Goal: Information Seeking & Learning: Learn about a topic

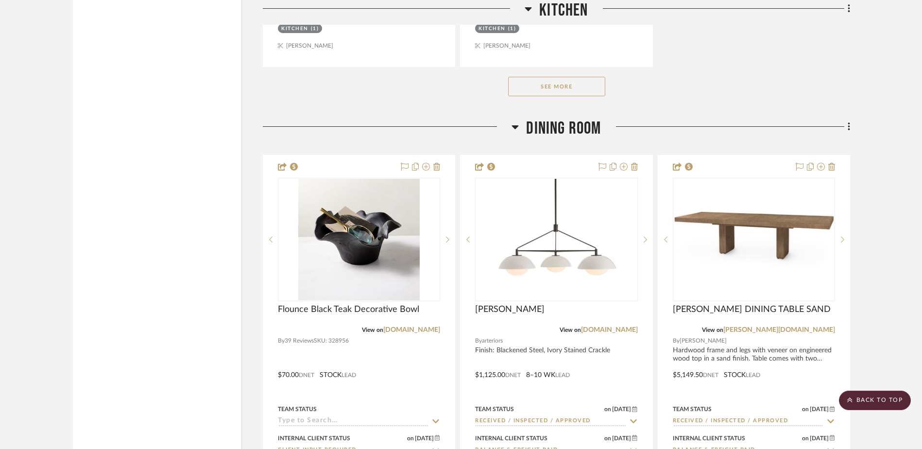
scroll to position [8843, 0]
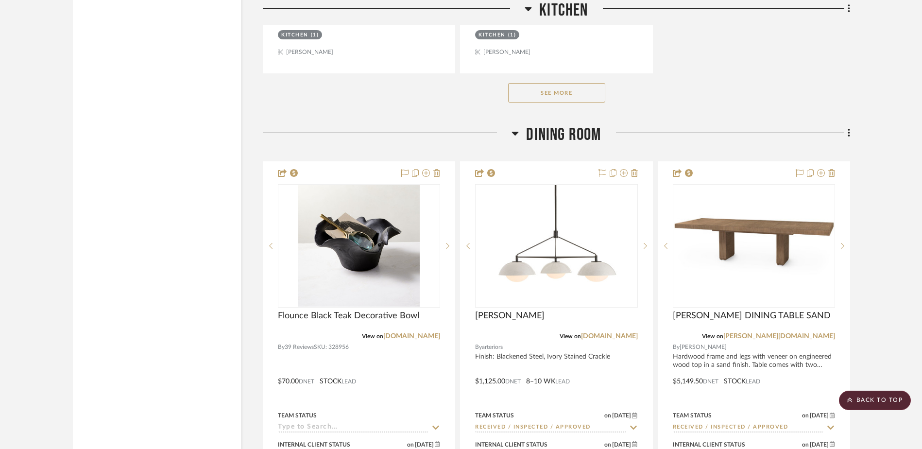
click at [565, 94] on button "See More" at bounding box center [556, 92] width 97 height 19
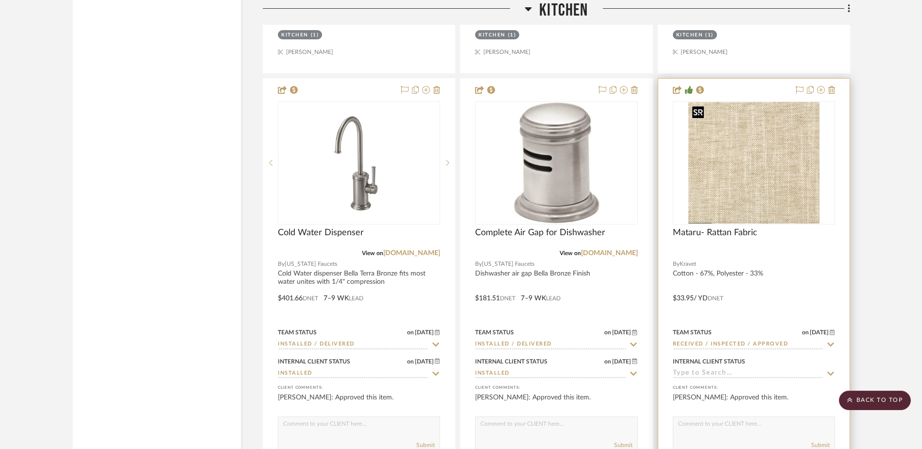
click at [756, 168] on img "0" at bounding box center [753, 162] width 131 height 121
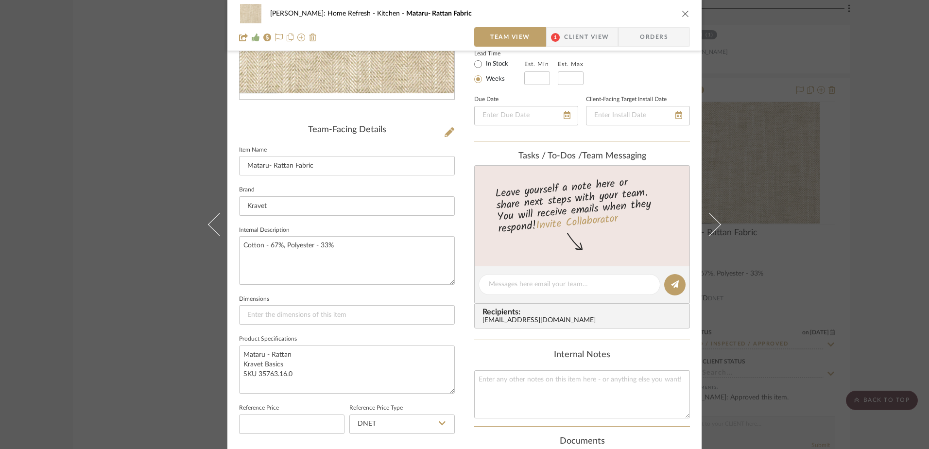
scroll to position [194, 0]
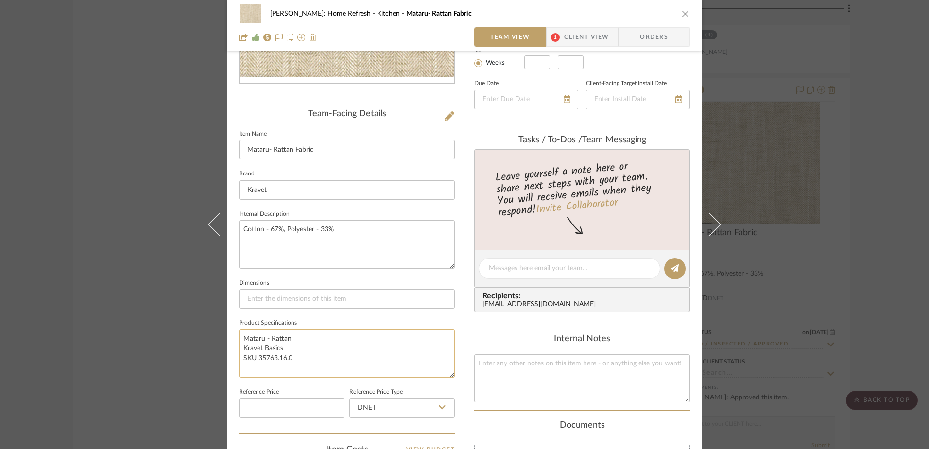
drag, startPoint x: 306, startPoint y: 363, endPoint x: 242, endPoint y: 336, distance: 69.0
click at [242, 336] on textarea "Mataru - Rattan Kravet Basics SKU 35763.16.0" at bounding box center [347, 353] width 216 height 48
click at [854, 181] on div "[PERSON_NAME]: Home Refresh Kitchen Mataru- Rattan Fabric Team View 1 Client Vi…" at bounding box center [464, 224] width 929 height 449
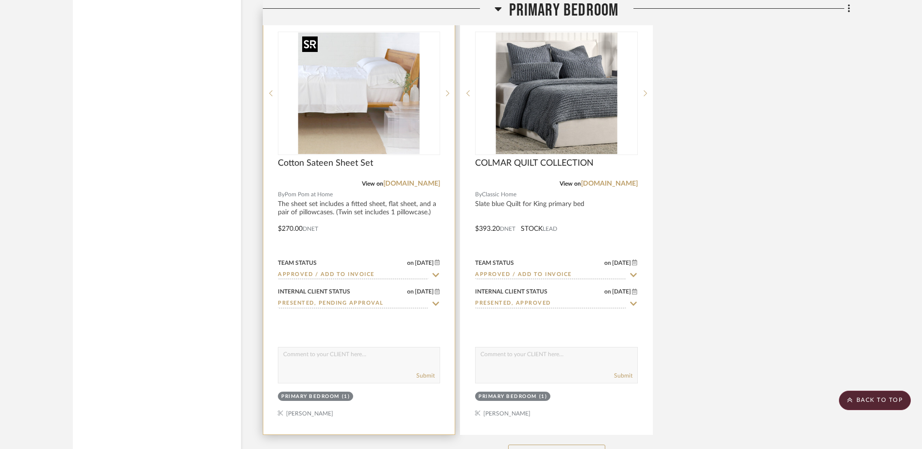
scroll to position [13520, 0]
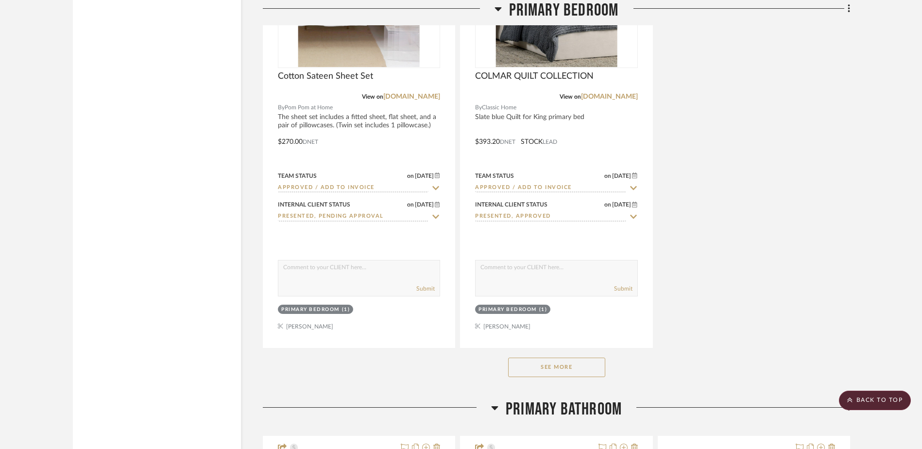
click at [547, 364] on button "See More" at bounding box center [556, 367] width 97 height 19
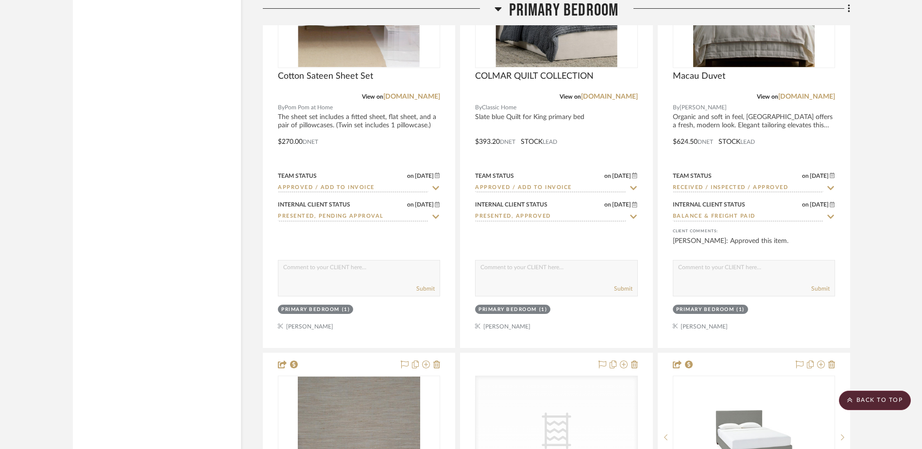
scroll to position [13423, 0]
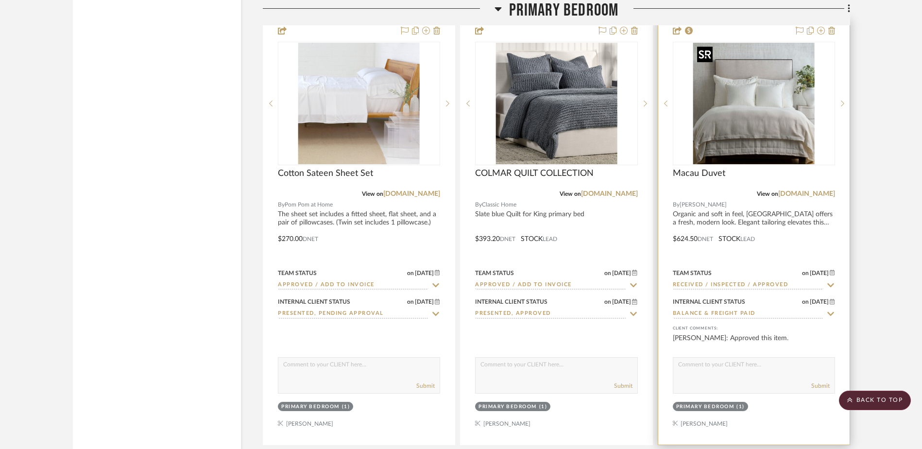
click at [776, 112] on img "0" at bounding box center [753, 103] width 121 height 121
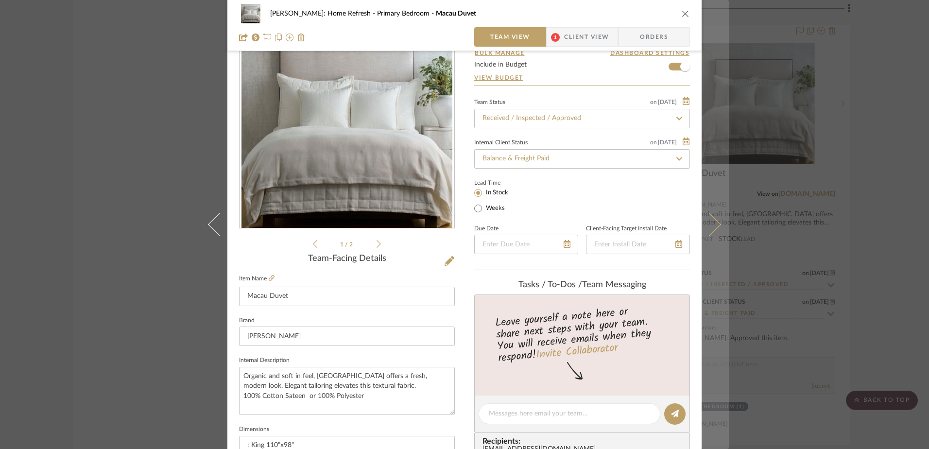
scroll to position [49, 0]
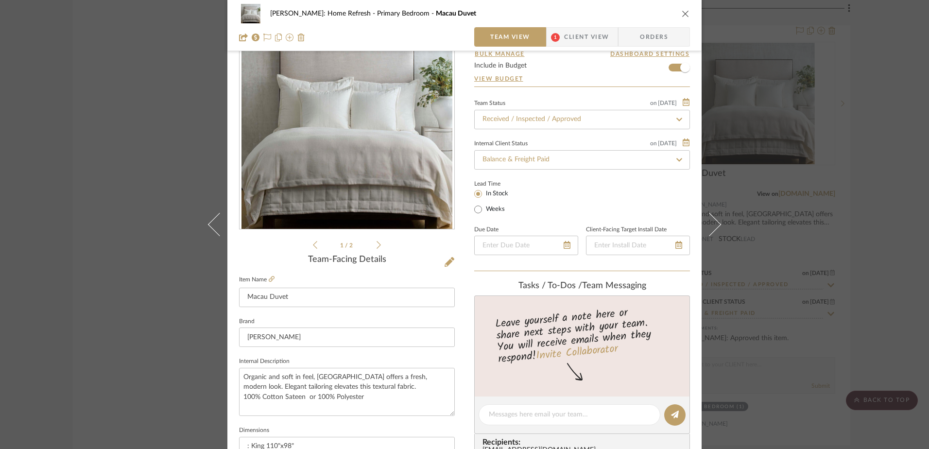
click at [688, 14] on div "[PERSON_NAME]: Home Refresh Primary Bedroom [GEOGRAPHIC_DATA] Duvet Team View 1…" at bounding box center [464, 25] width 474 height 51
click at [682, 12] on icon "close" at bounding box center [686, 14] width 8 height 8
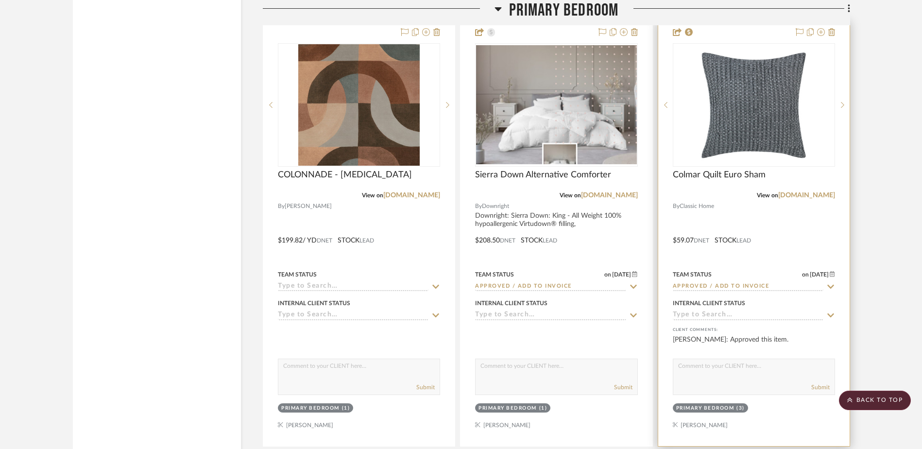
scroll to position [12986, 0]
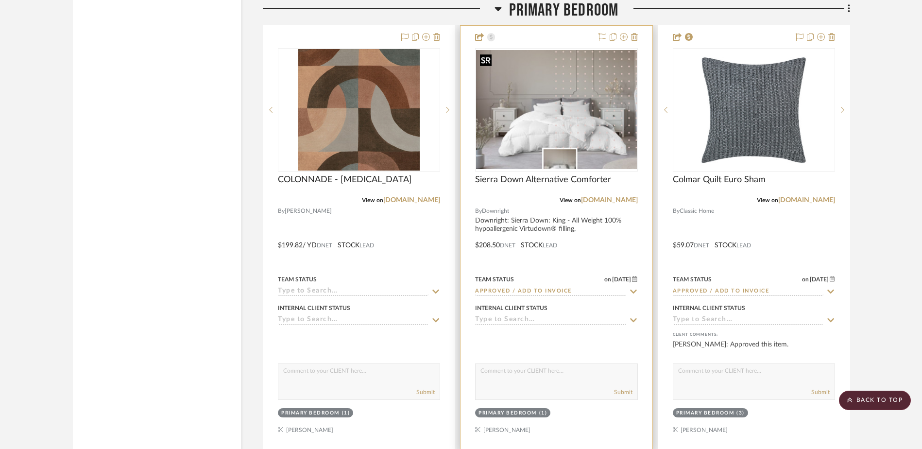
click at [550, 108] on img "0" at bounding box center [556, 109] width 160 height 119
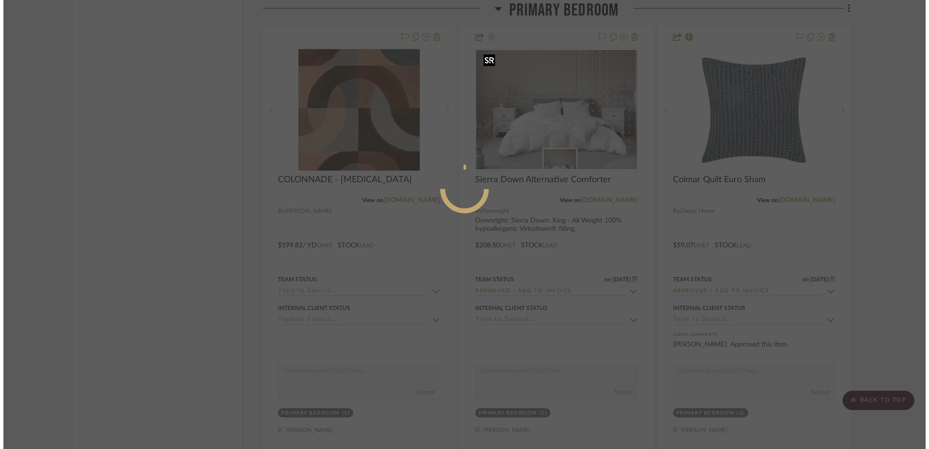
scroll to position [0, 0]
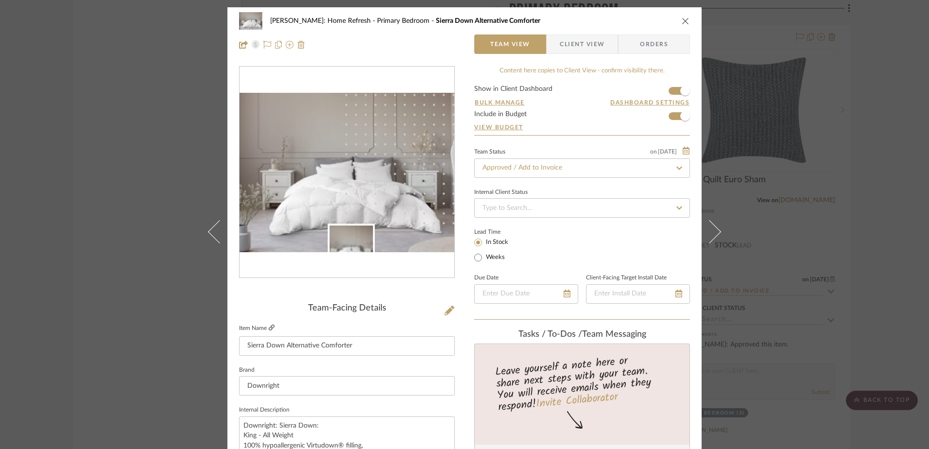
click at [269, 324] on link at bounding box center [272, 328] width 6 height 8
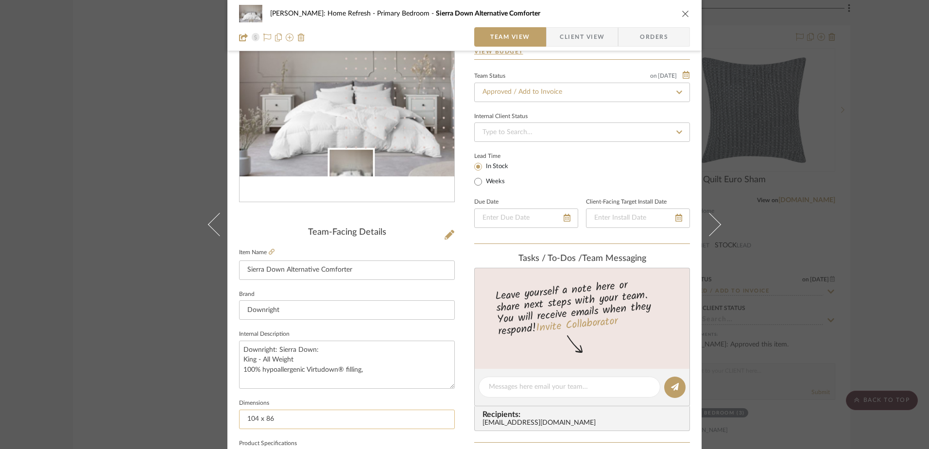
scroll to position [146, 0]
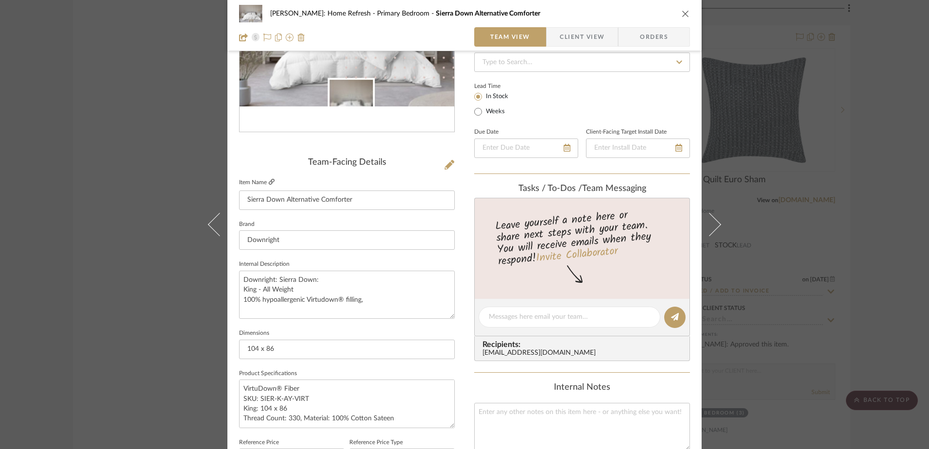
click at [269, 182] on icon at bounding box center [272, 182] width 6 height 6
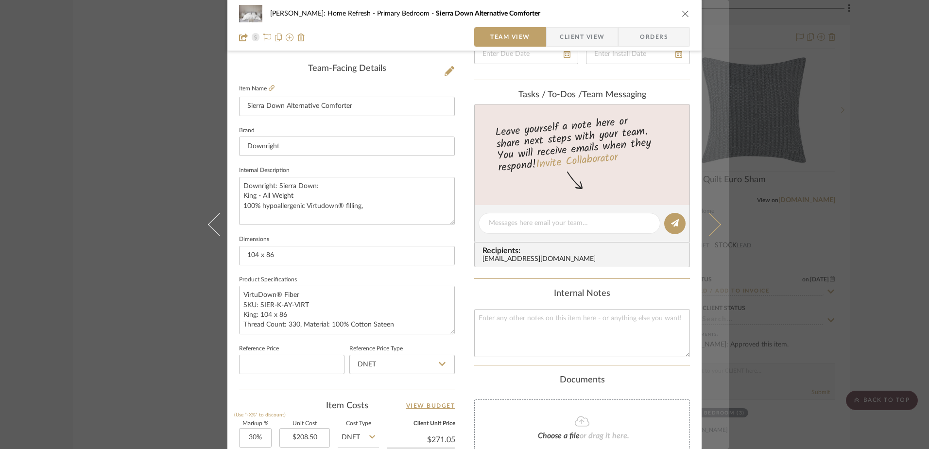
scroll to position [213, 0]
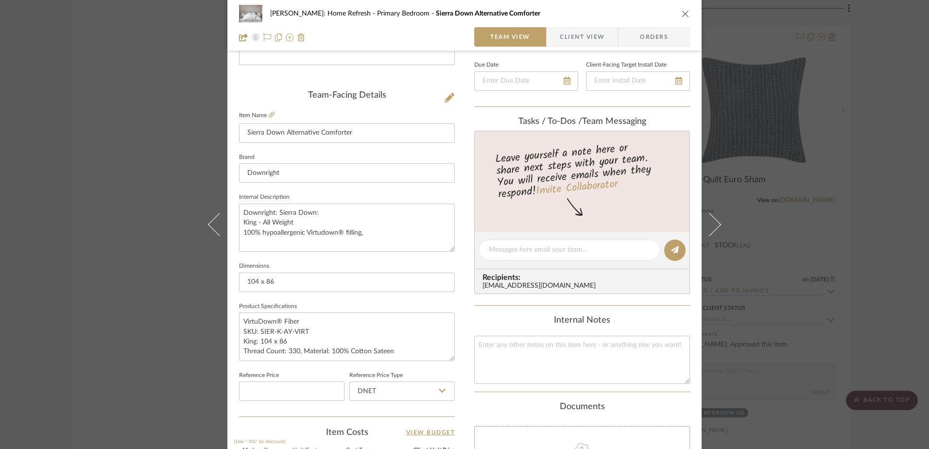
click at [682, 15] on icon "close" at bounding box center [686, 14] width 8 height 8
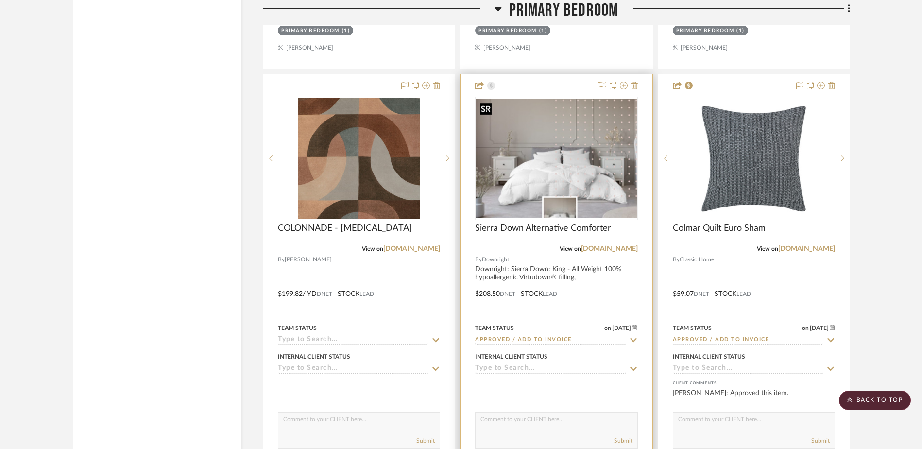
scroll to position [12889, 0]
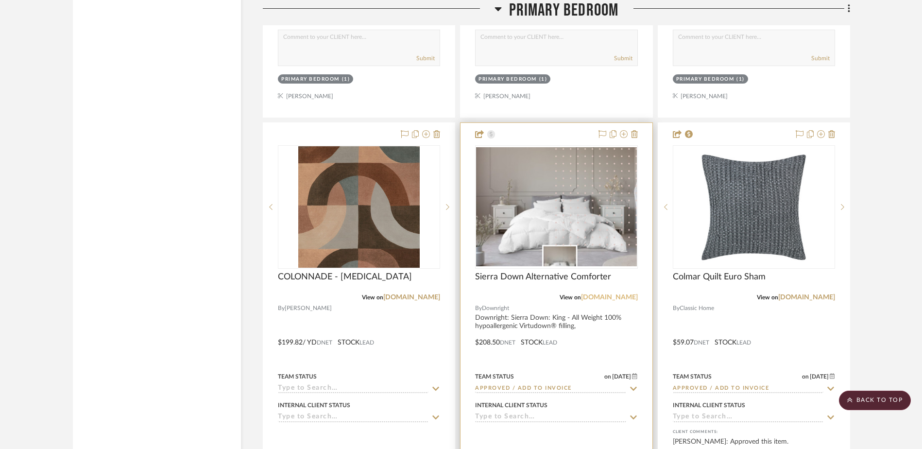
click at [603, 299] on link "[DOMAIN_NAME]" at bounding box center [609, 297] width 57 height 7
click at [565, 227] on img "0" at bounding box center [556, 206] width 160 height 119
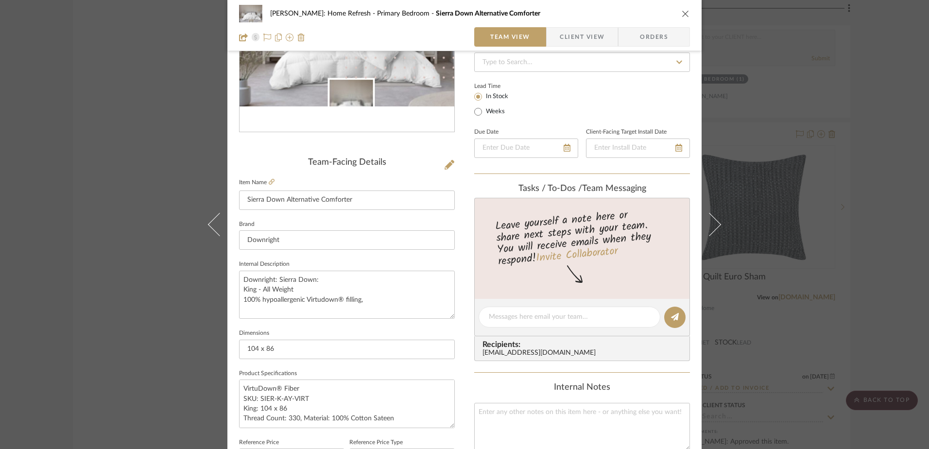
scroll to position [292, 0]
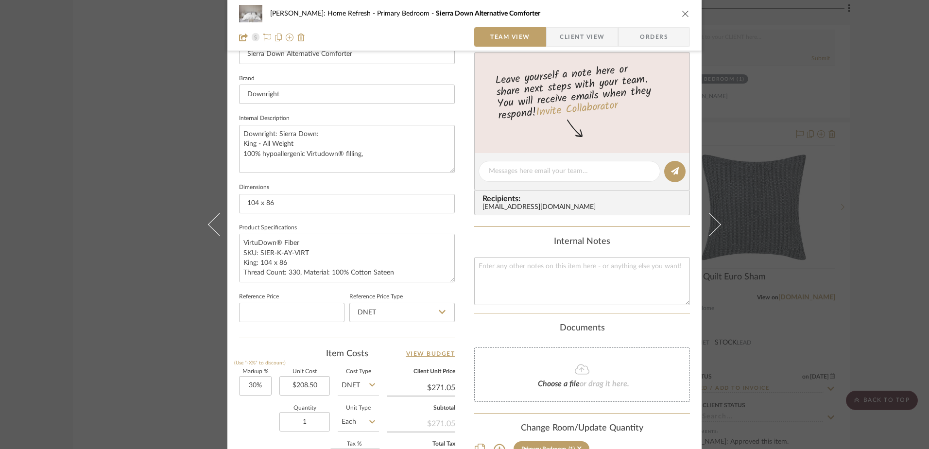
click at [887, 161] on div "[PERSON_NAME]: Home Refresh Primary Bedroom Sierra Down Alternative Comforter T…" at bounding box center [464, 224] width 929 height 449
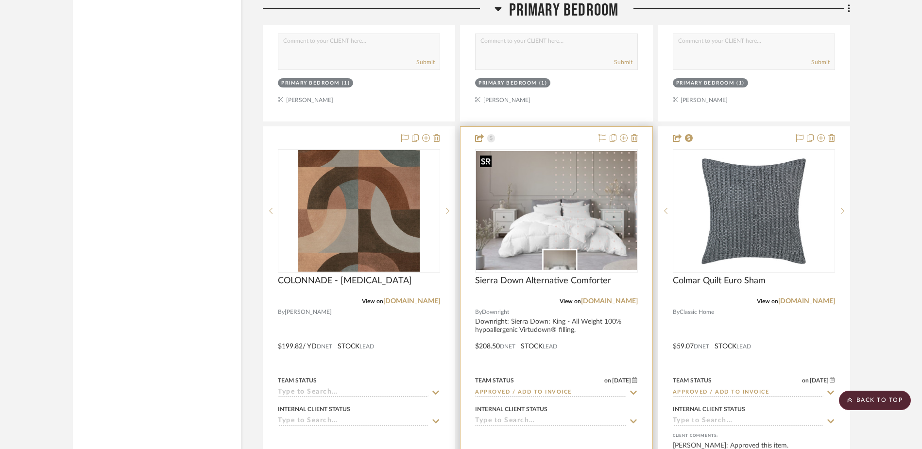
scroll to position [12889, 0]
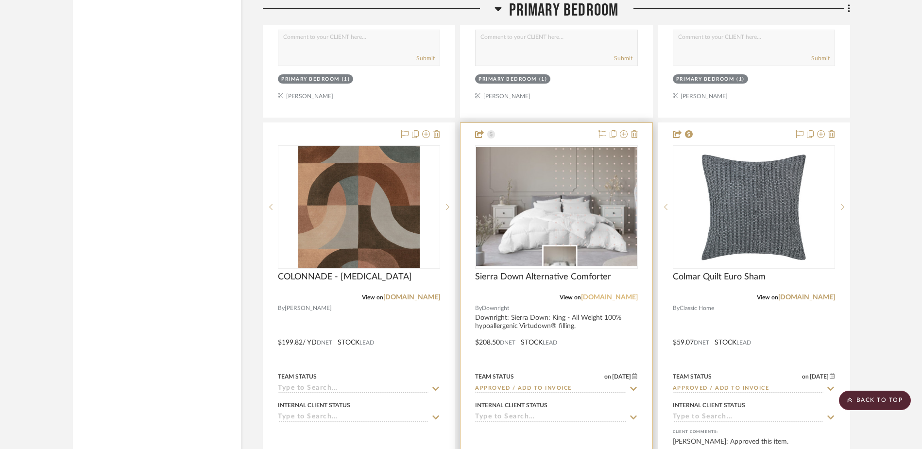
click at [605, 295] on link "[DOMAIN_NAME]" at bounding box center [609, 297] width 57 height 7
